Goal: Task Accomplishment & Management: Use online tool/utility

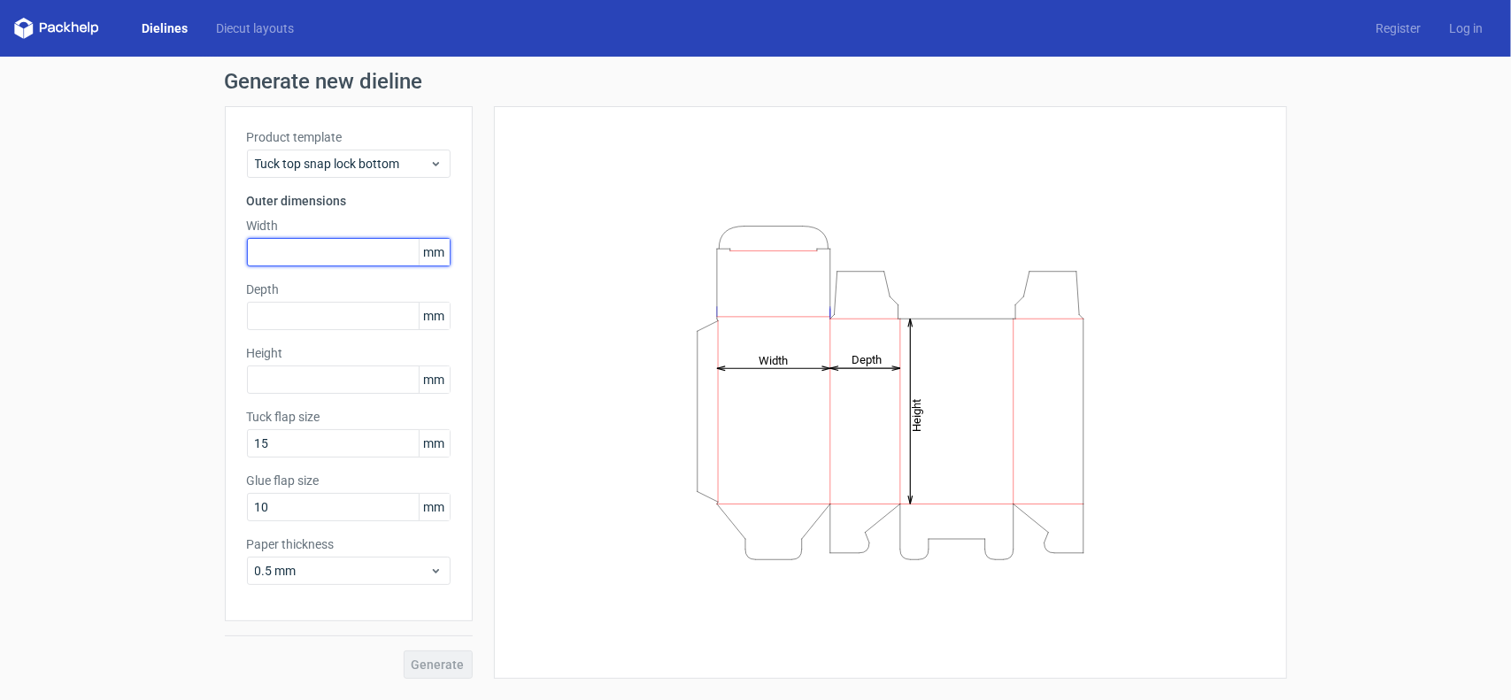
click at [274, 262] on input "text" at bounding box center [349, 252] width 204 height 28
click at [291, 258] on input "text" at bounding box center [349, 252] width 204 height 28
type input "43"
type input "18"
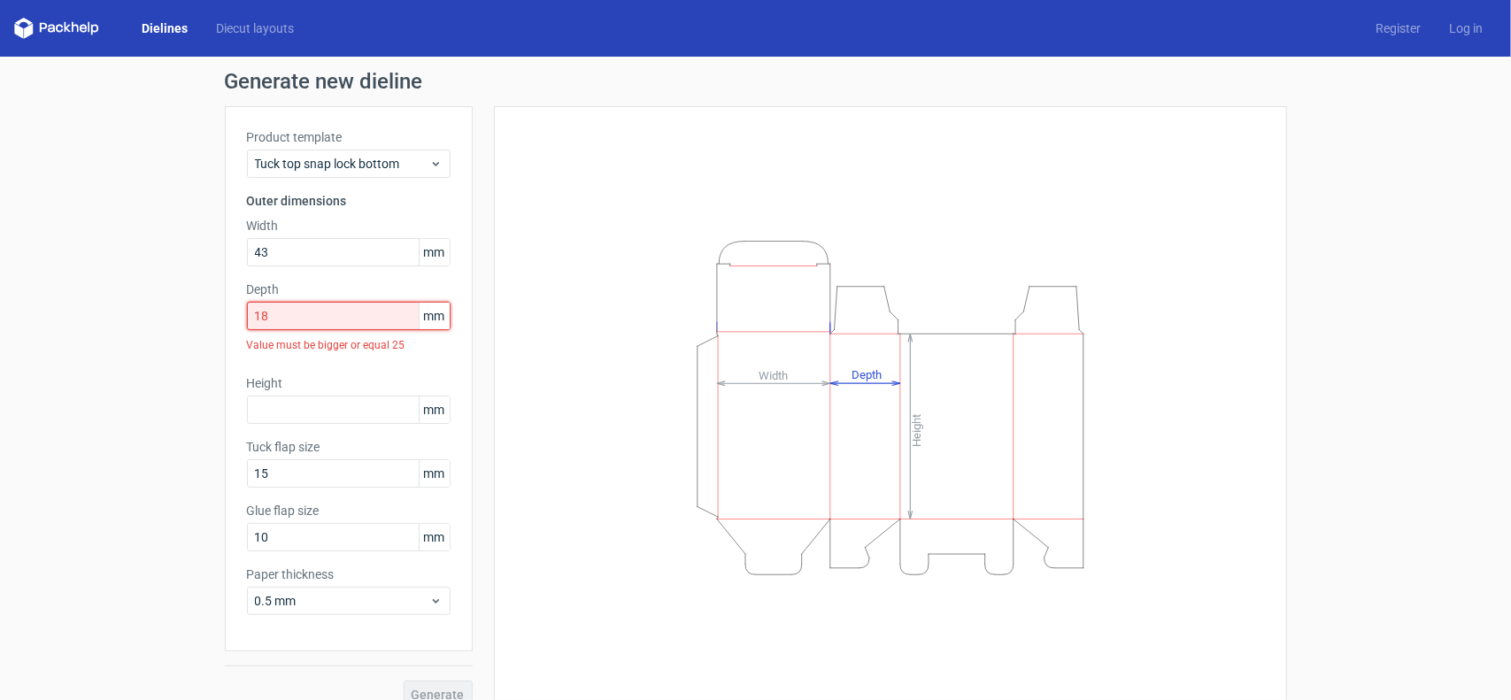
click at [301, 318] on input "18" at bounding box center [349, 316] width 204 height 28
drag, startPoint x: 319, startPoint y: 318, endPoint x: 196, endPoint y: 319, distance: 123.0
click at [196, 319] on div "Generate new dieline Product template Tuck top snap lock bottom Outer dimension…" at bounding box center [755, 390] width 1511 height 666
click at [299, 406] on input "text" at bounding box center [349, 410] width 204 height 28
type input "125"
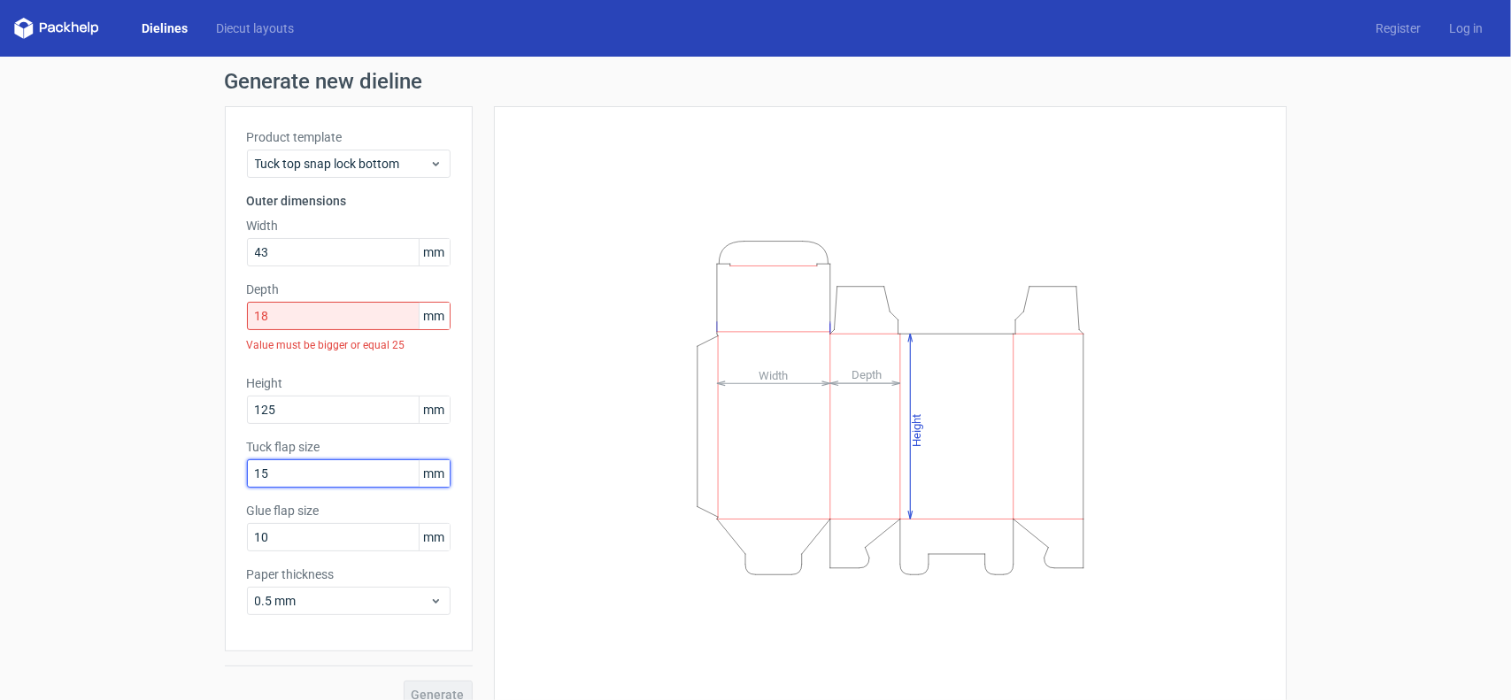
click at [327, 479] on input "15" at bounding box center [349, 473] width 204 height 28
click at [288, 291] on label "Depth" at bounding box center [349, 290] width 204 height 18
click at [311, 312] on input "18" at bounding box center [349, 316] width 204 height 28
drag, startPoint x: 305, startPoint y: 319, endPoint x: 168, endPoint y: 337, distance: 138.3
click at [168, 337] on div "Generate new dieline Product template Tuck top snap lock bottom Outer dimension…" at bounding box center [755, 390] width 1511 height 666
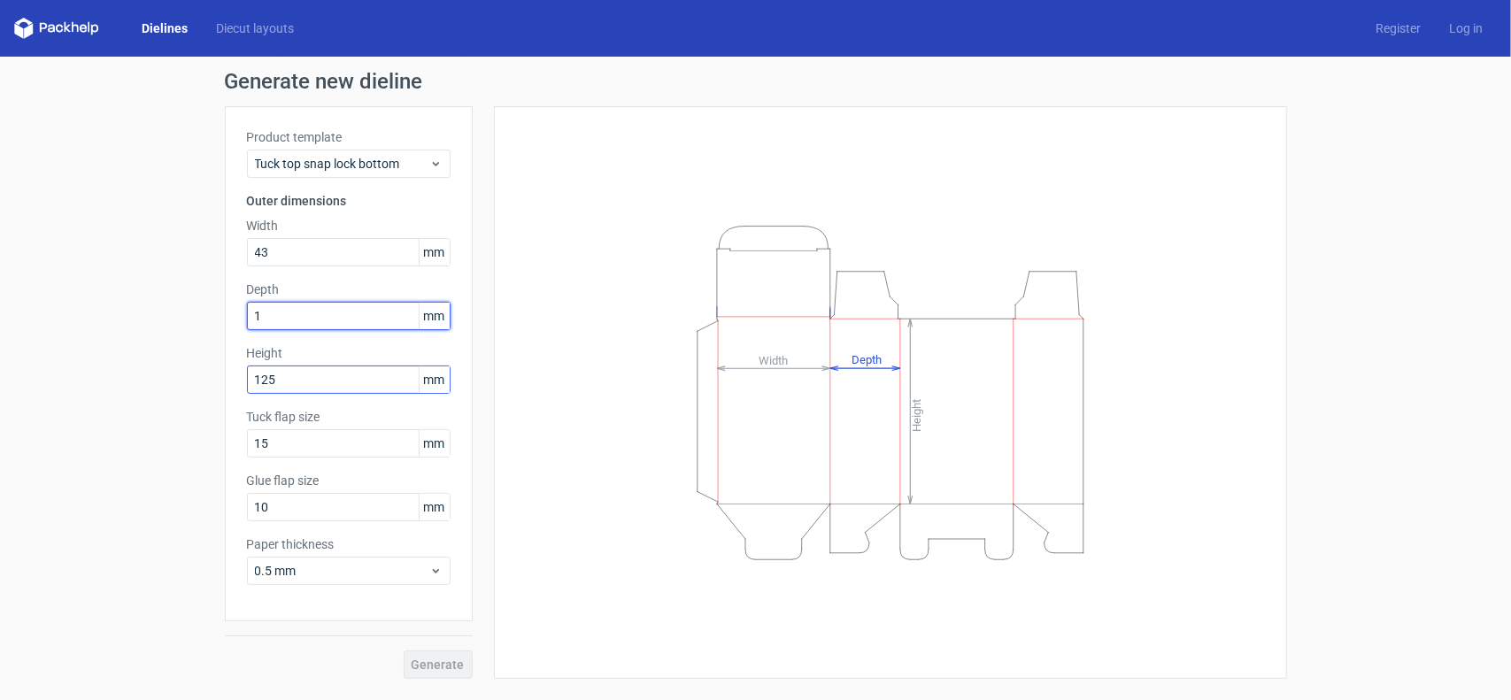
type input "18"
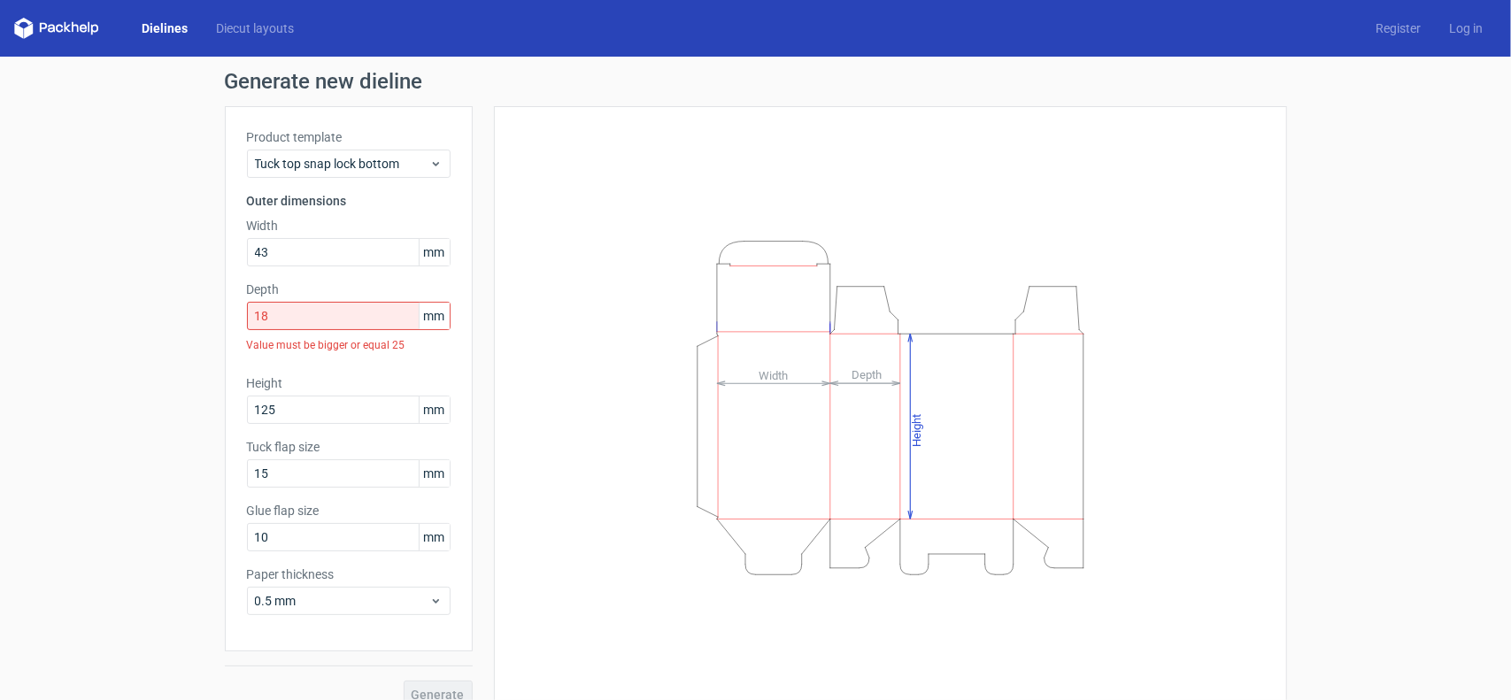
click at [387, 380] on label "Height" at bounding box center [349, 383] width 204 height 18
click at [429, 169] on icon at bounding box center [435, 164] width 13 height 14
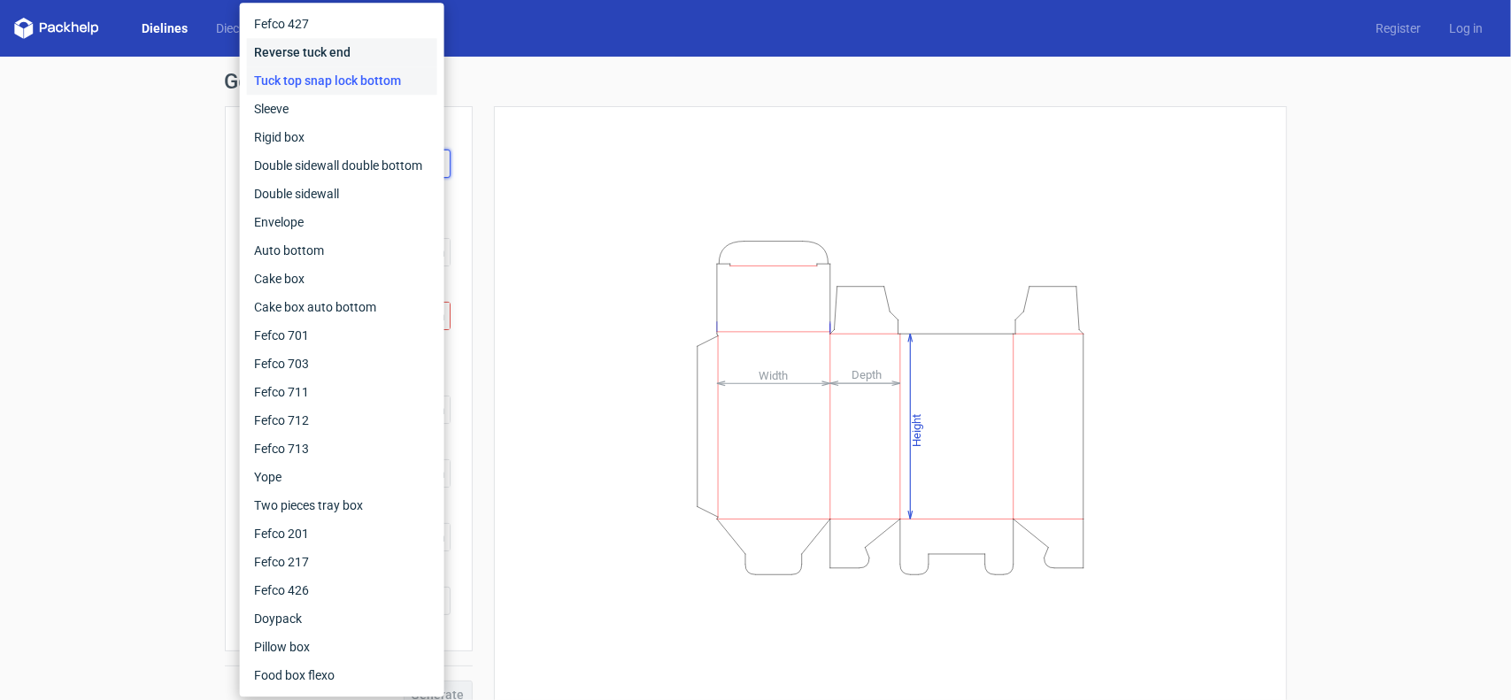
click at [302, 58] on div "Reverse tuck end" at bounding box center [342, 52] width 190 height 28
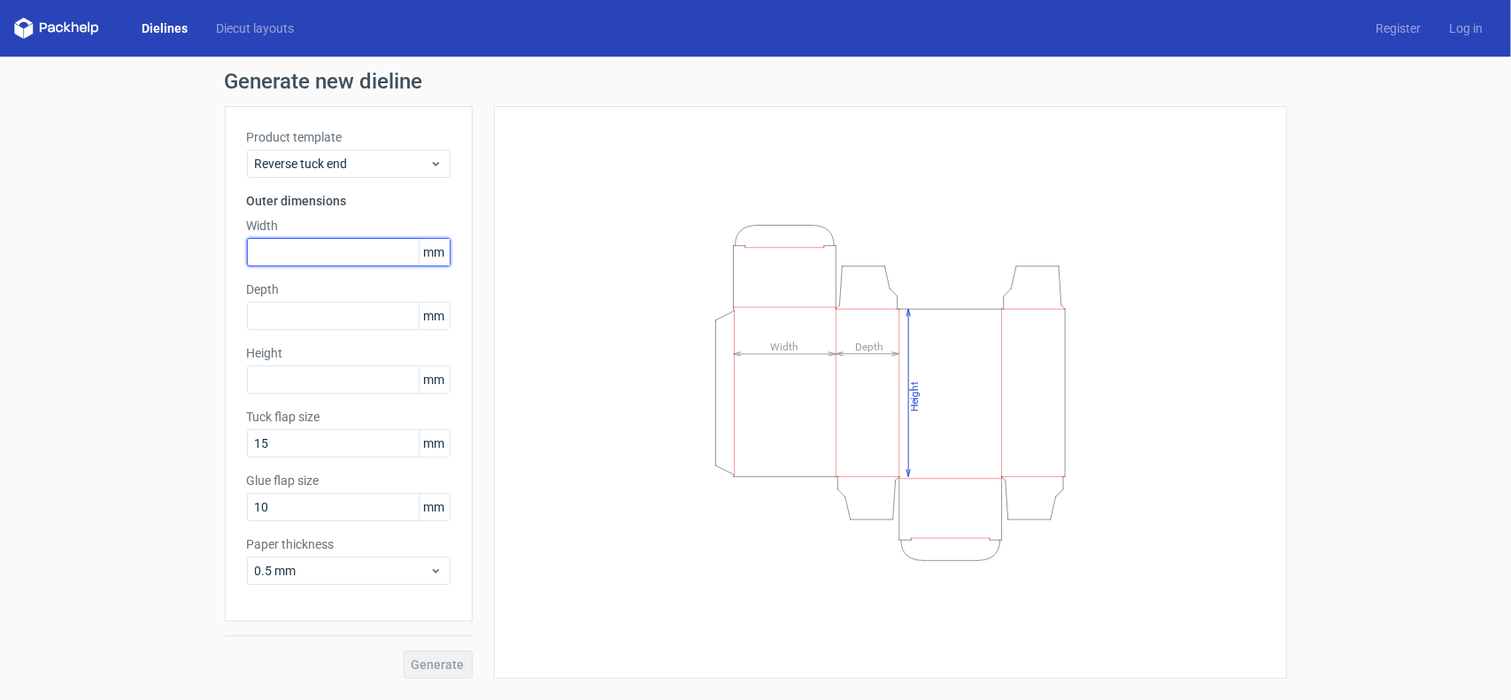
click at [357, 257] on input "text" at bounding box center [349, 252] width 204 height 28
type input "43"
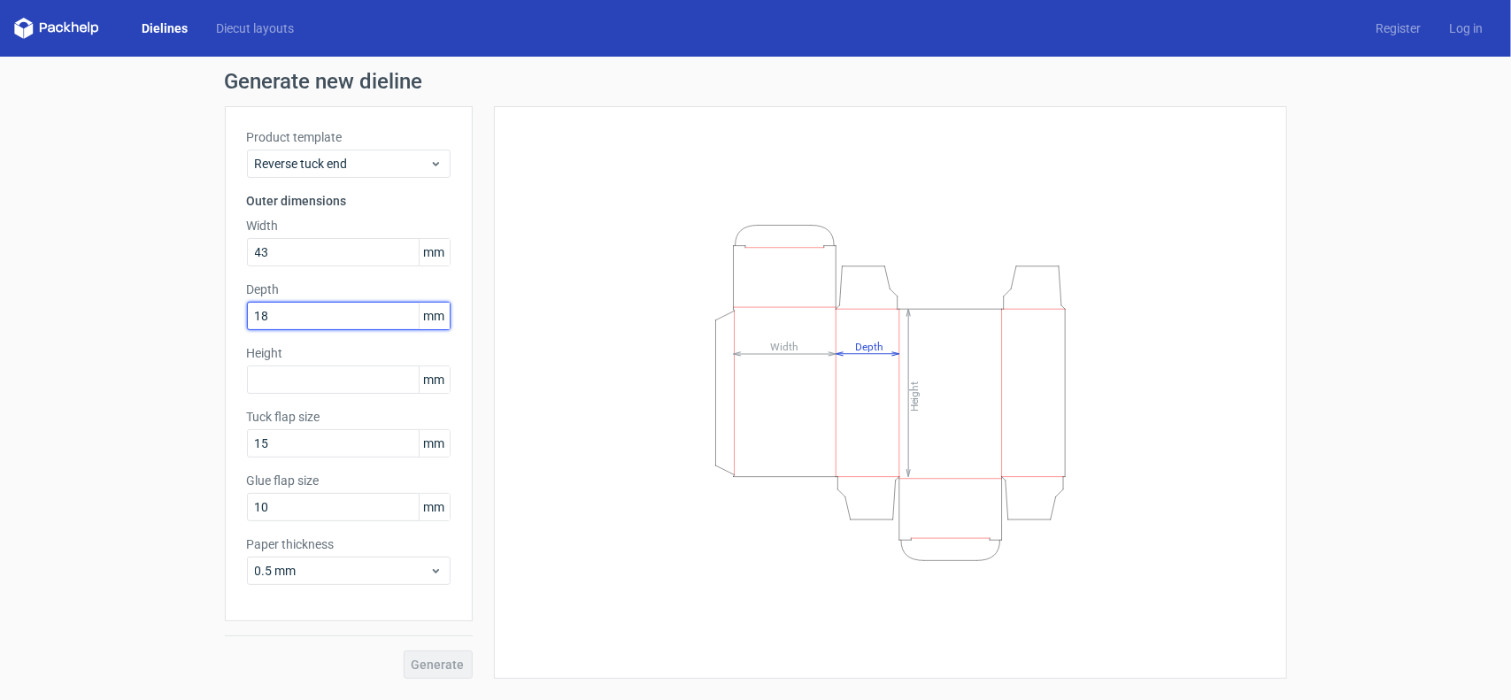
type input "18"
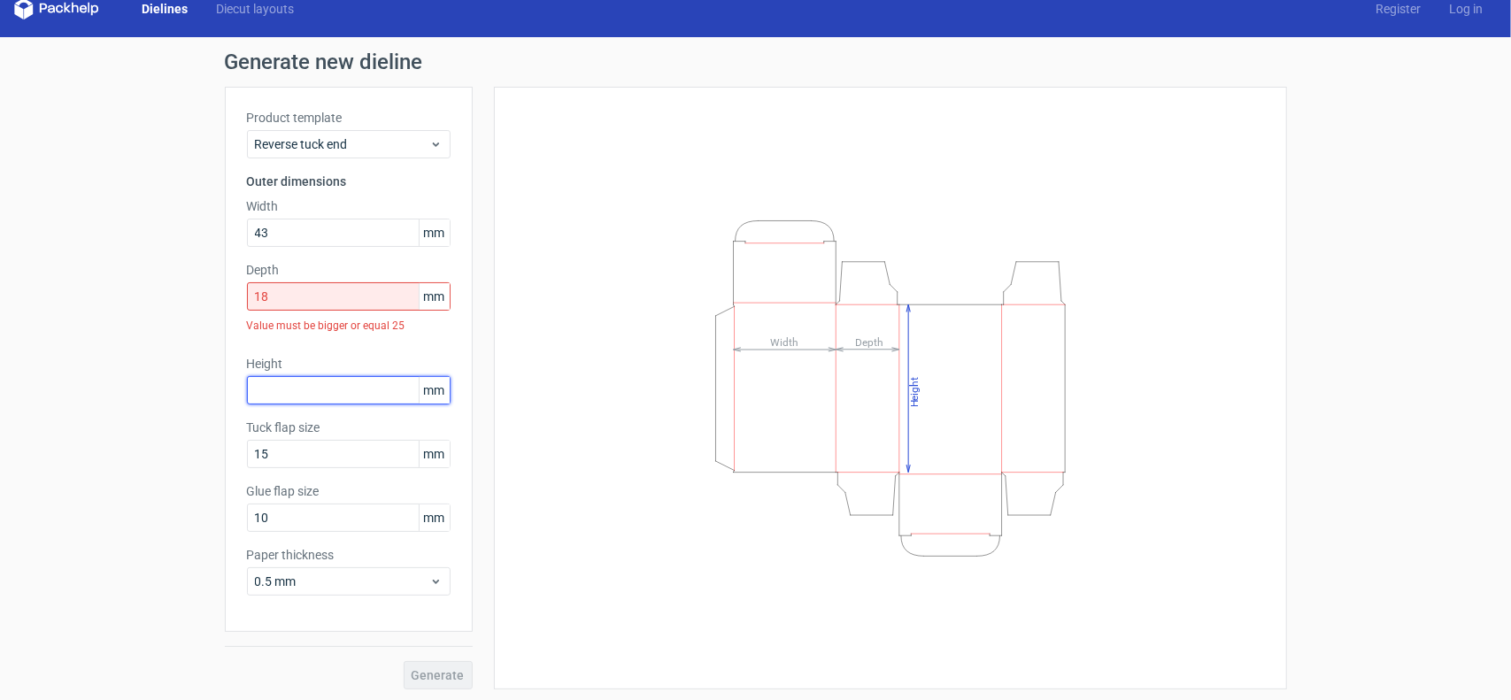
scroll to position [21, 0]
